Goal: Task Accomplishment & Management: Use online tool/utility

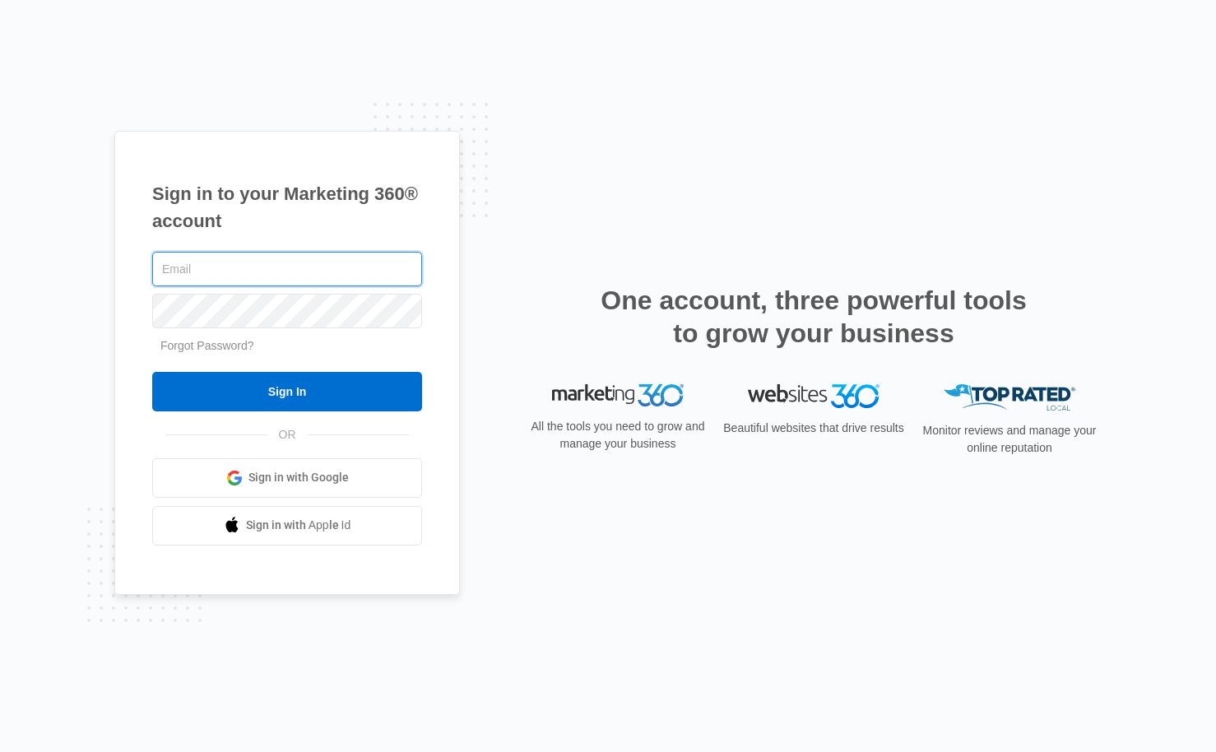
type input "[EMAIL_ADDRESS][DOMAIN_NAME]"
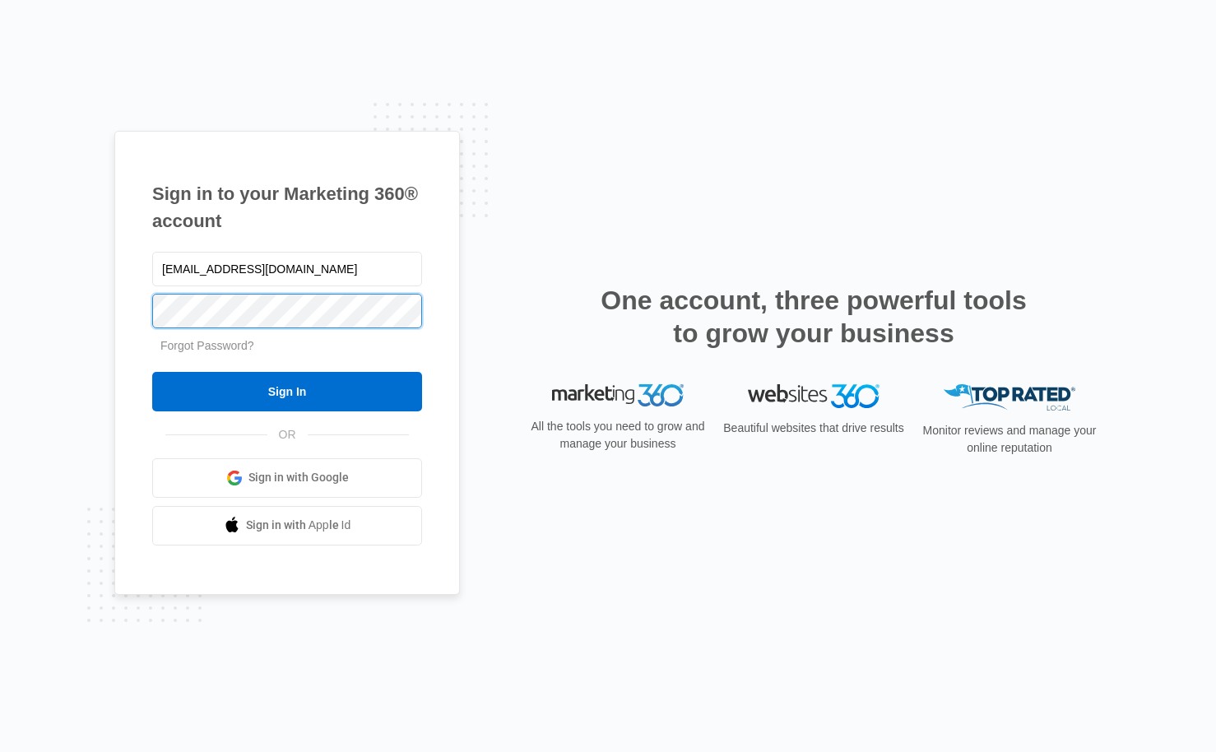
click at [287, 391] on input "Sign In" at bounding box center [287, 392] width 270 height 40
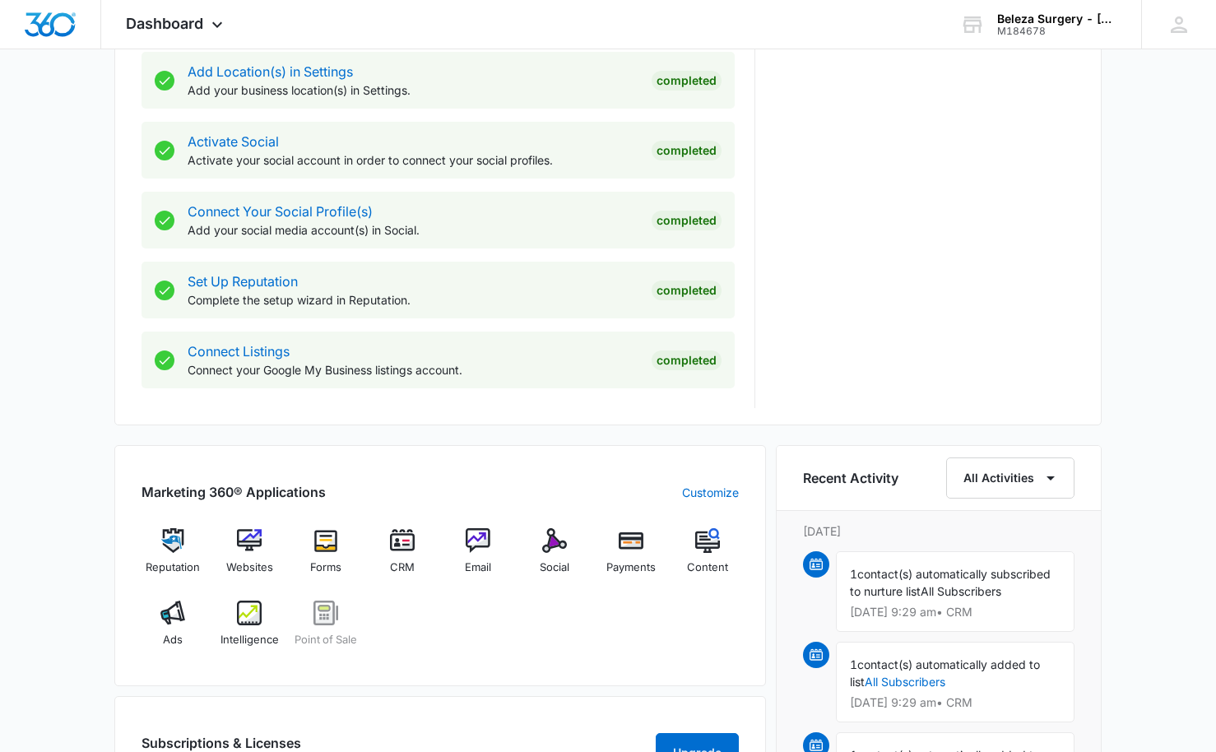
scroll to position [643, 0]
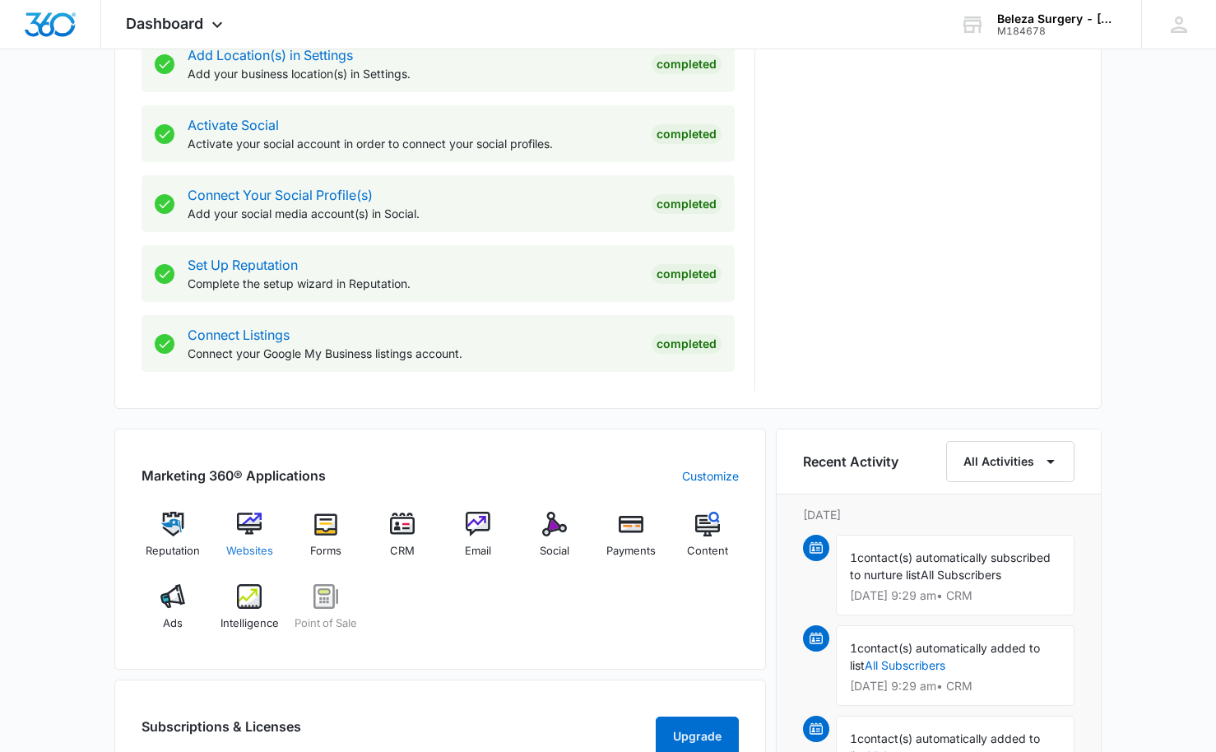
click at [249, 539] on div "Websites" at bounding box center [249, 541] width 63 height 59
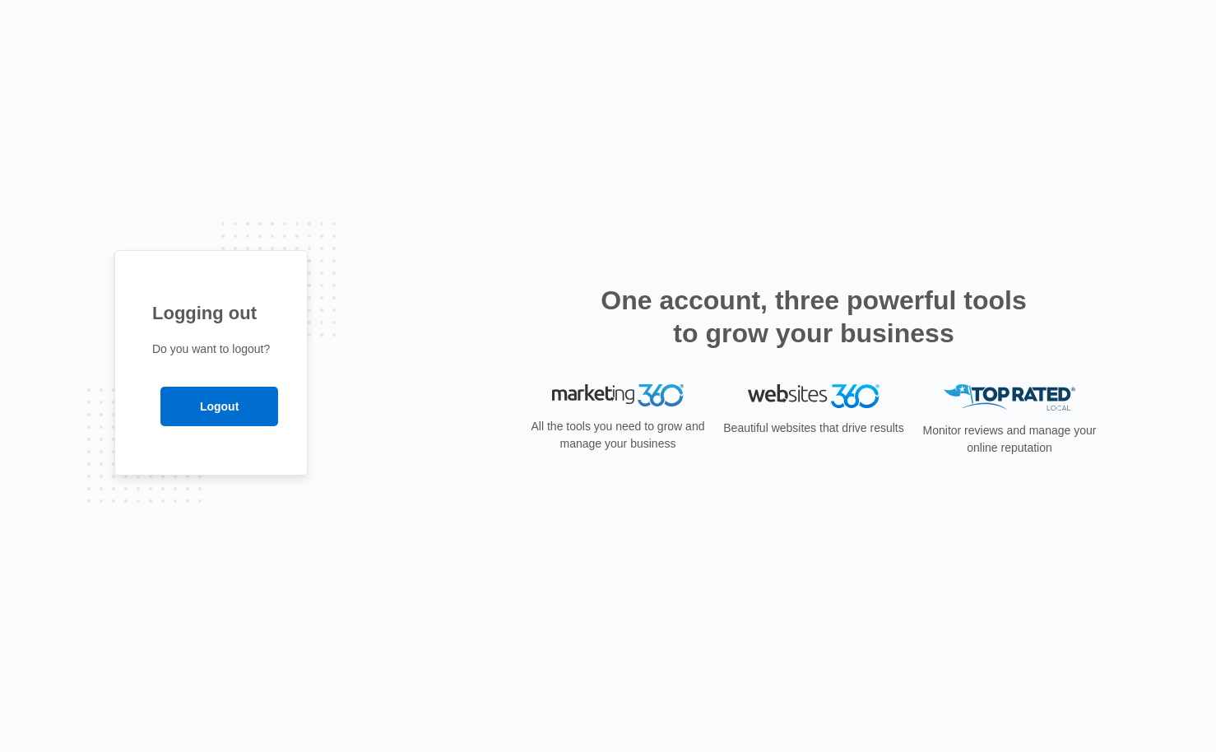
click at [249, 539] on div "Logging out Do you want to logout? Logout" at bounding box center [608, 376] width 1216 height 752
click at [216, 446] on div "Logging out Do you want to logout? Logout" at bounding box center [210, 363] width 193 height 226
click at [184, 441] on div "Logging out Do you want to logout? Logout" at bounding box center [210, 363] width 193 height 226
click at [217, 312] on h1 "Logging out" at bounding box center [211, 313] width 118 height 27
click at [228, 421] on input "Logout" at bounding box center [219, 407] width 118 height 40
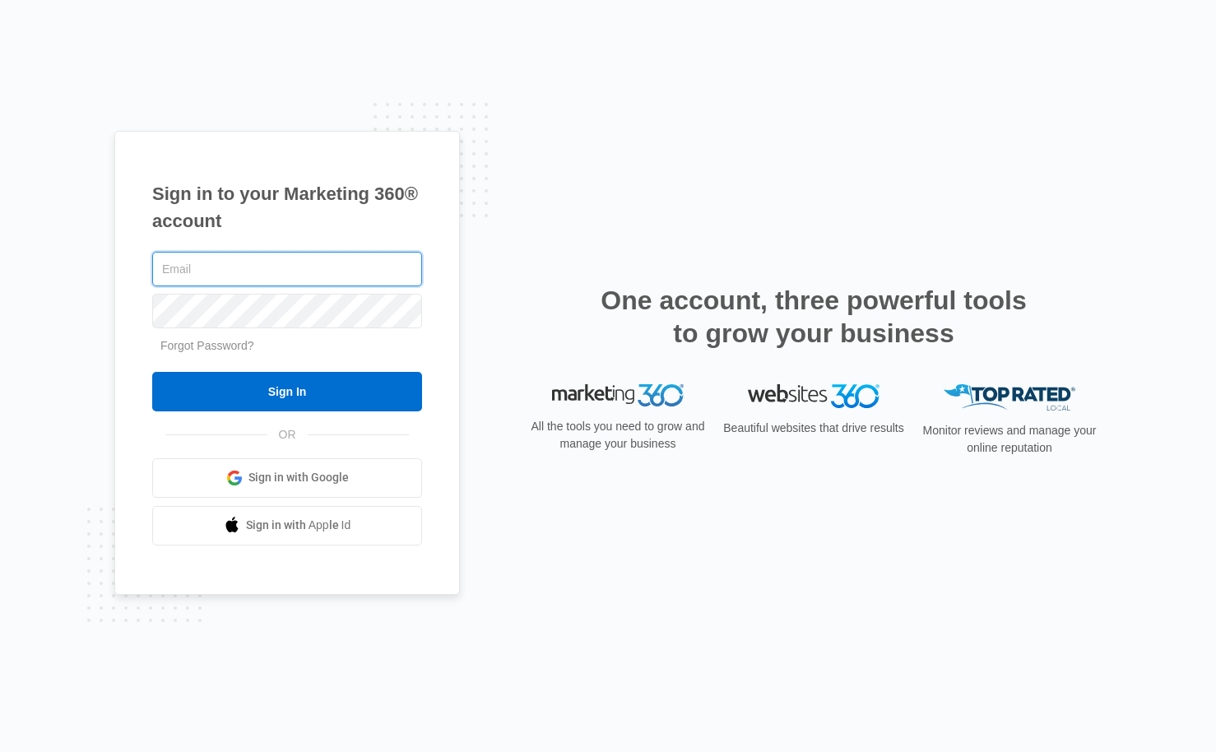
type input "[EMAIL_ADDRESS][DOMAIN_NAME]"
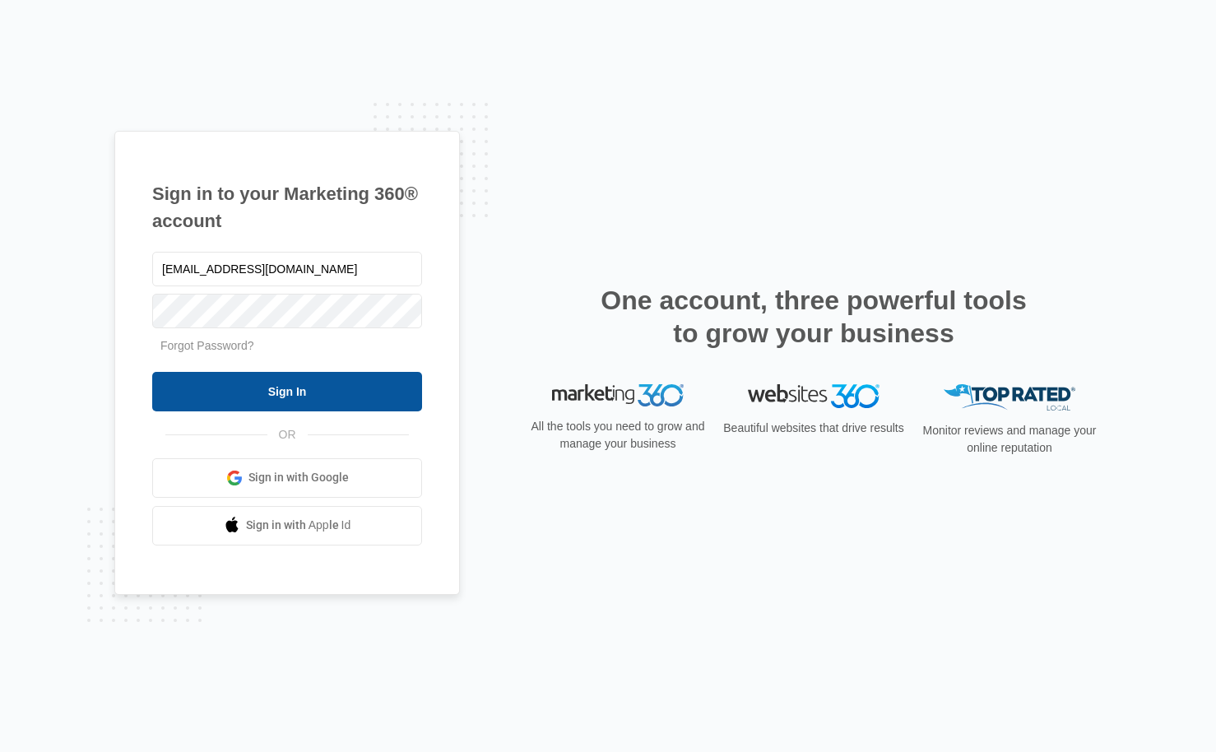
click at [272, 409] on input "Sign In" at bounding box center [287, 392] width 270 height 40
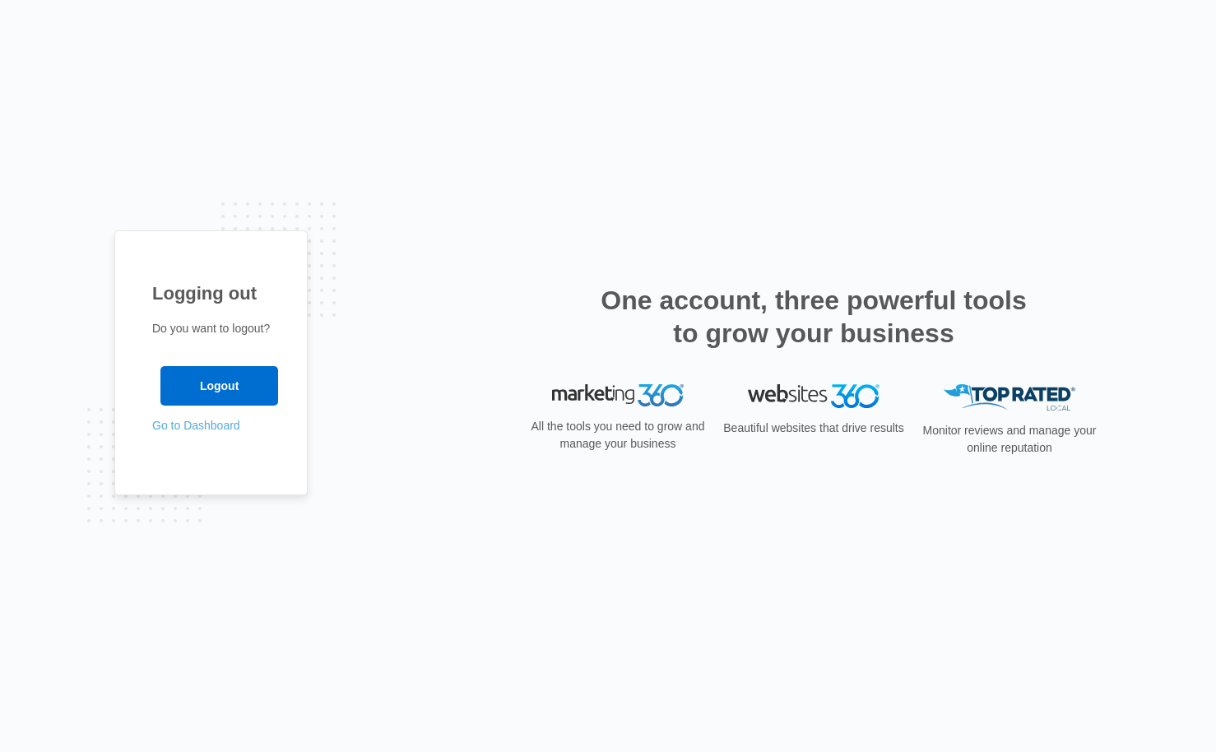
click at [224, 427] on link "Go to Dashboard" at bounding box center [196, 425] width 88 height 13
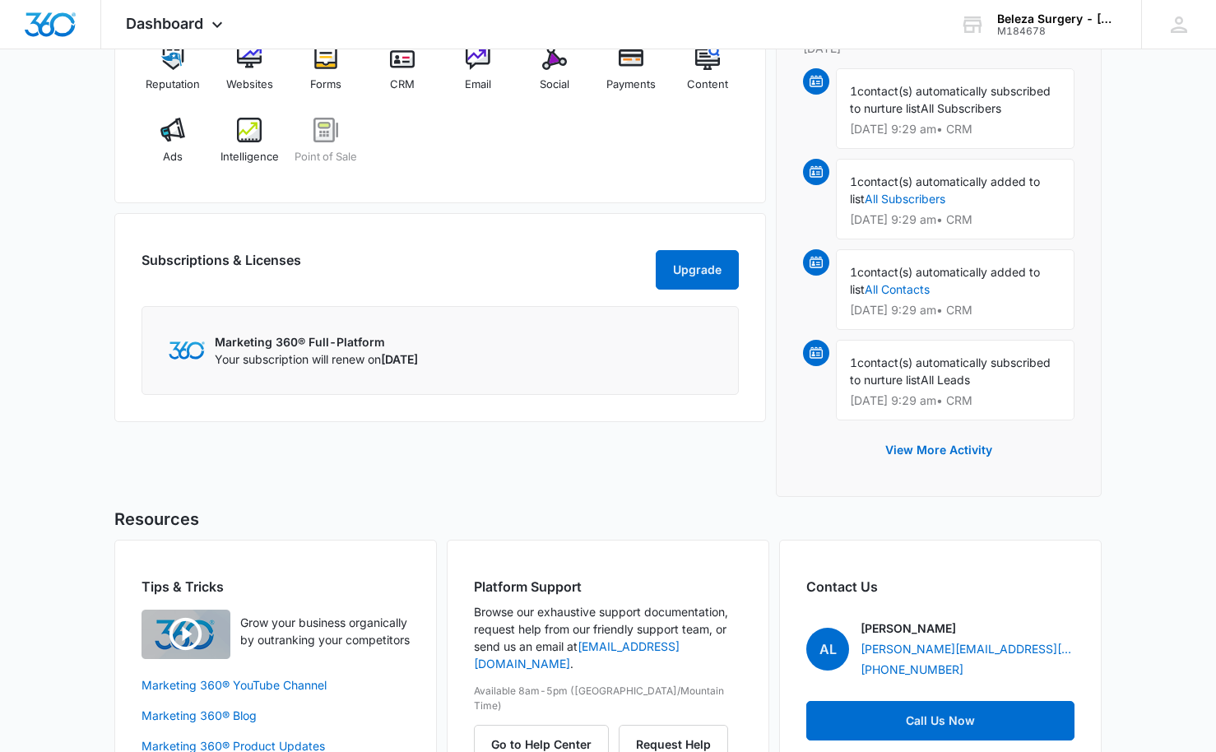
scroll to position [1109, 0]
click at [244, 157] on span "Intelligence" at bounding box center [250, 158] width 58 height 16
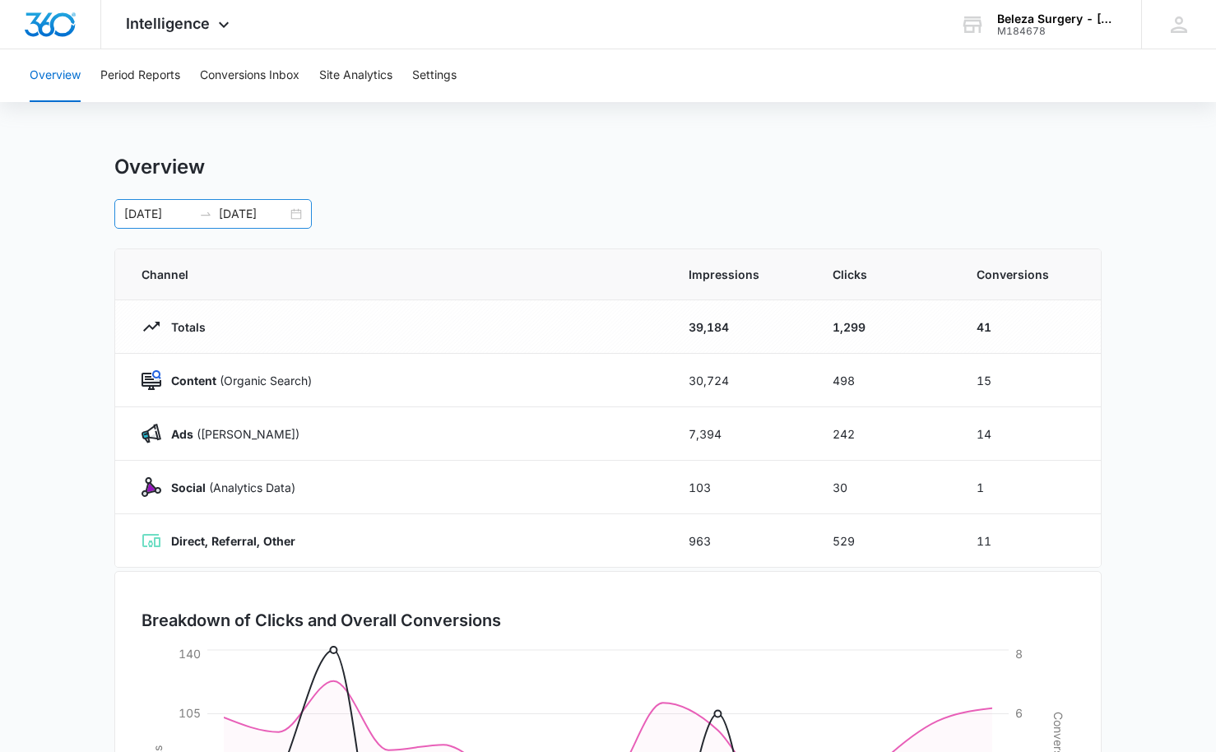
click at [299, 213] on div "09/17/2025 10/01/2025" at bounding box center [213, 214] width 198 height 30
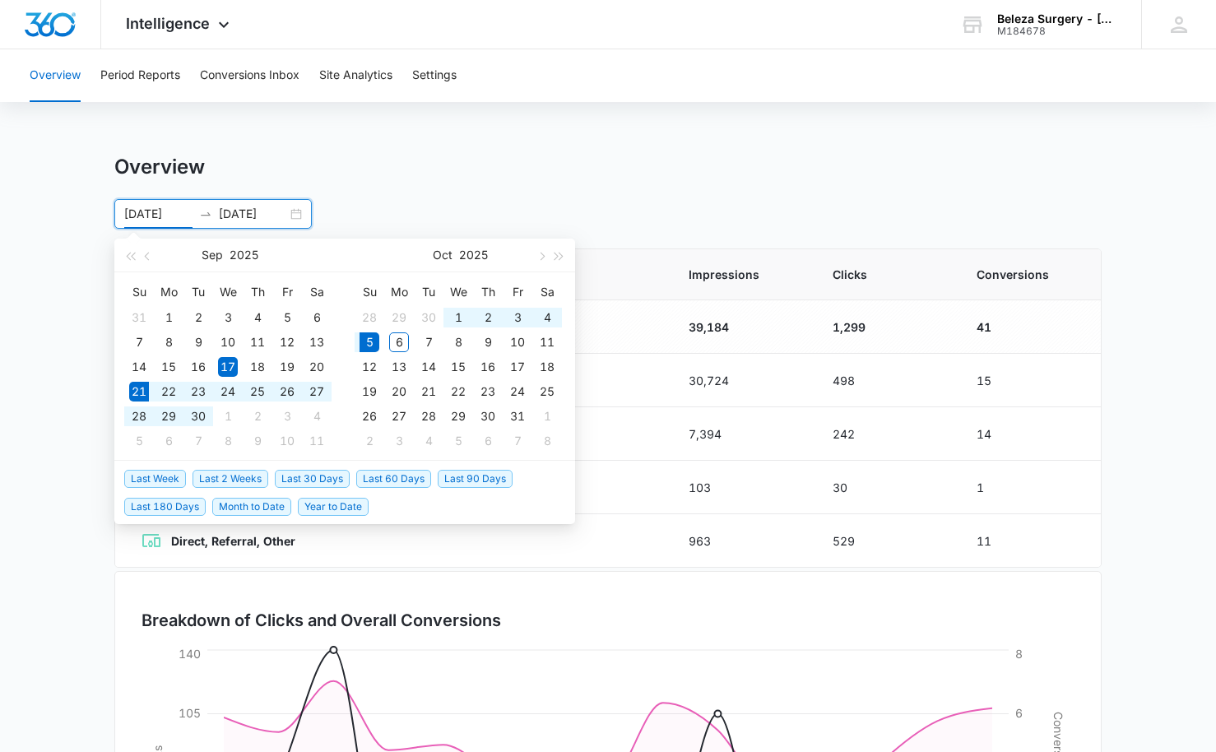
click at [212, 481] on span "Last 2 Weeks" at bounding box center [231, 479] width 76 height 18
type input "09/21/2025"
type input "10/05/2025"
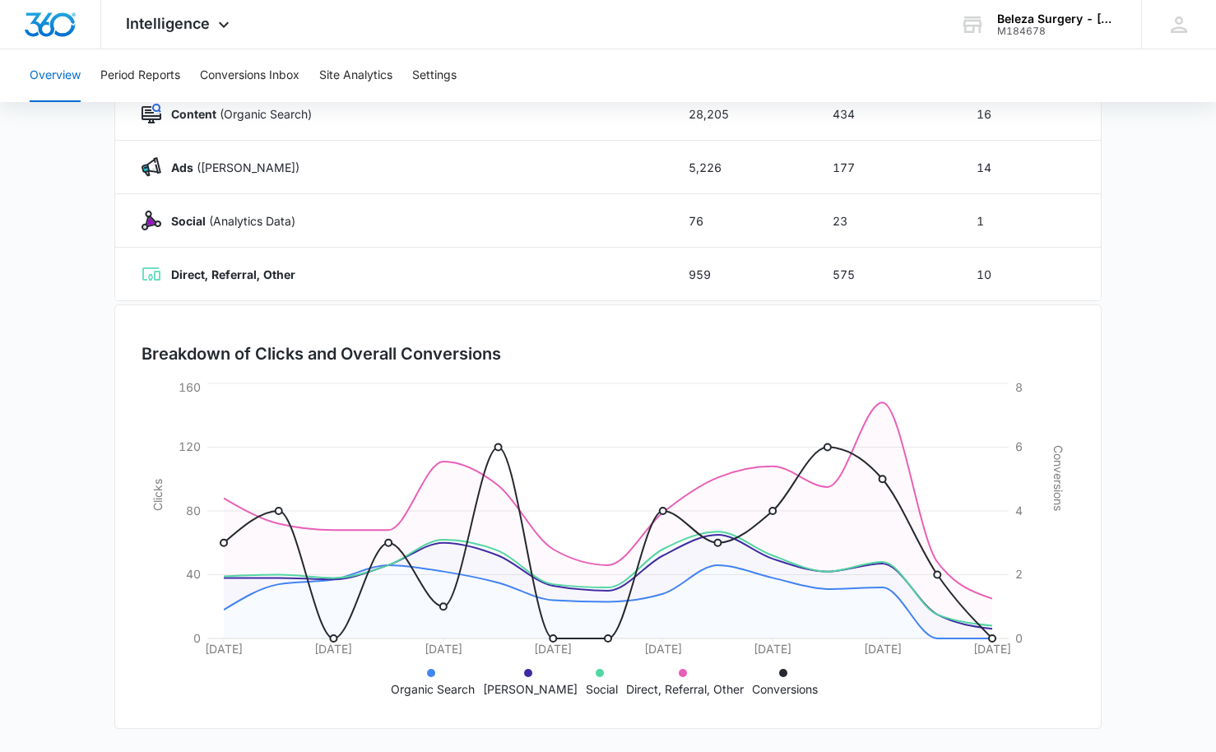
scroll to position [267, 0]
